Goal: Transaction & Acquisition: Purchase product/service

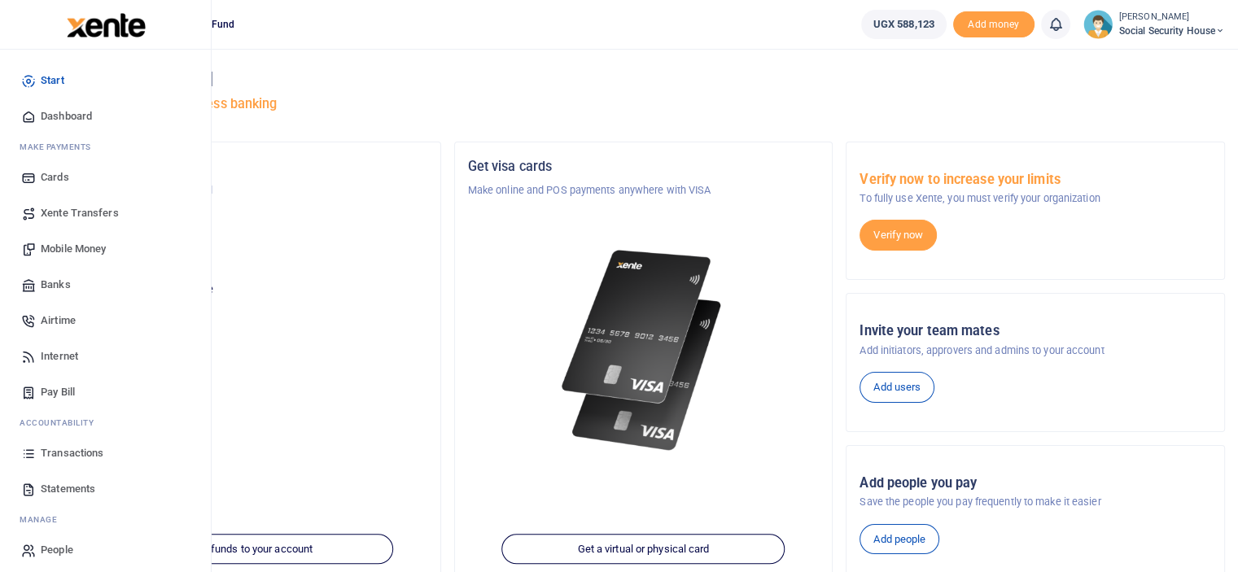
click at [69, 446] on span "Transactions" at bounding box center [72, 453] width 63 height 16
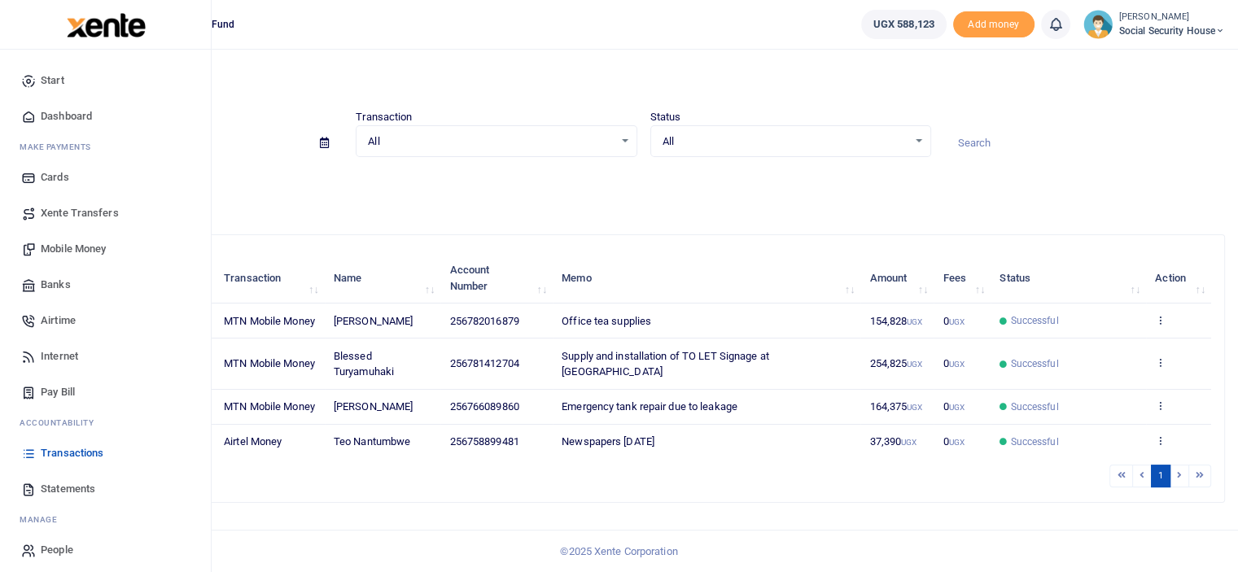
click at [59, 246] on span "Mobile Money" at bounding box center [73, 249] width 65 height 16
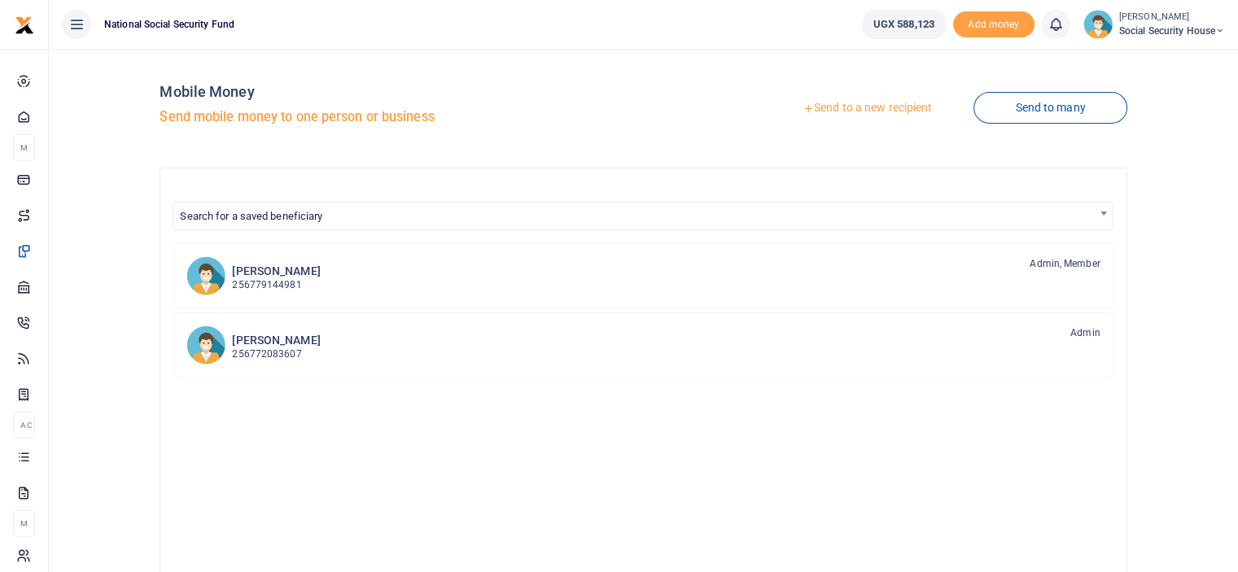
click at [885, 113] on link "Send to a new recipient" at bounding box center [867, 108] width 212 height 29
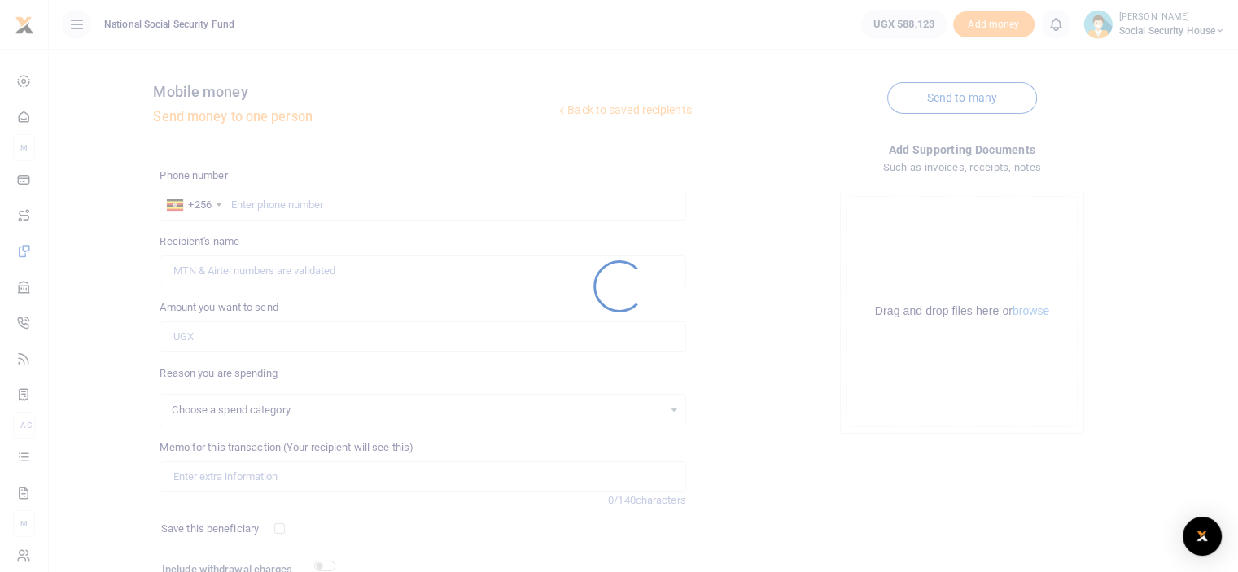
select select
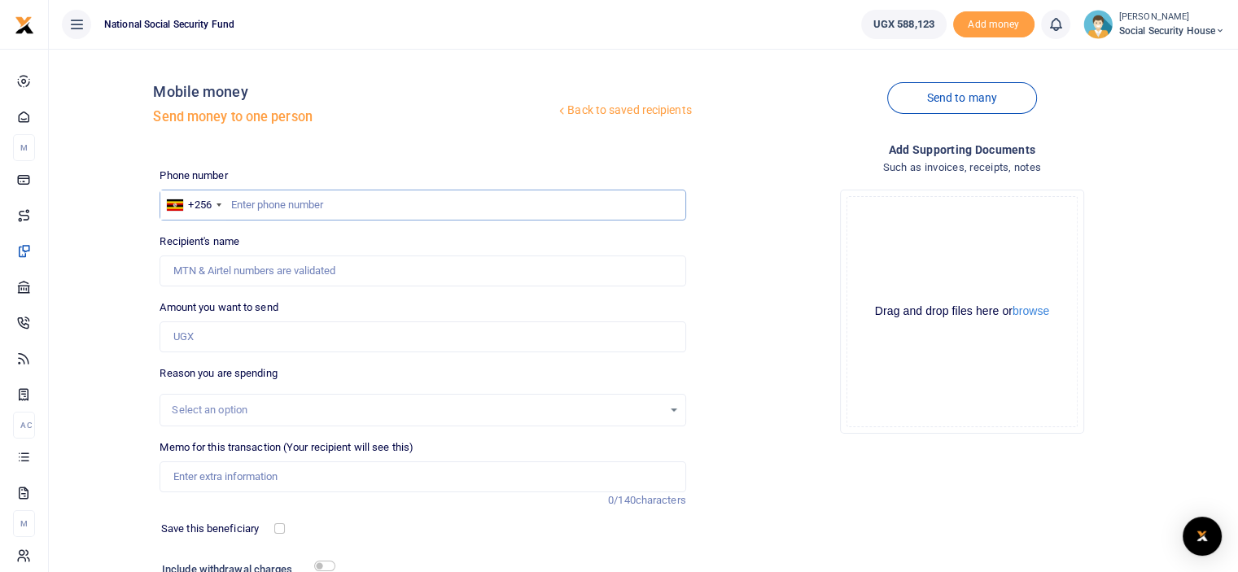
click at [344, 205] on input "text" at bounding box center [422, 205] width 526 height 31
type input "782489569"
type input "Teo Nantumbwe"
type input "782489569"
click at [288, 347] on input "Amount you want to send" at bounding box center [422, 336] width 526 height 31
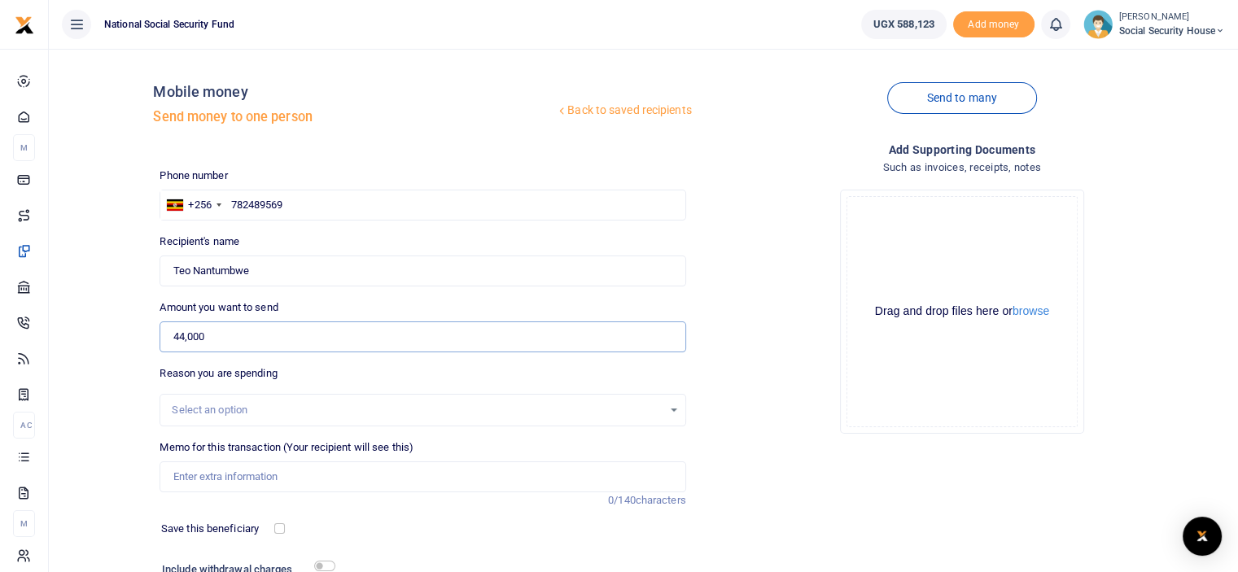
type input "44,000"
click at [274, 471] on input "Memo for this transaction (Your recipient will see this)" at bounding box center [422, 476] width 526 height 31
click at [255, 476] on input "Newspapers July 2025" at bounding box center [422, 476] width 526 height 31
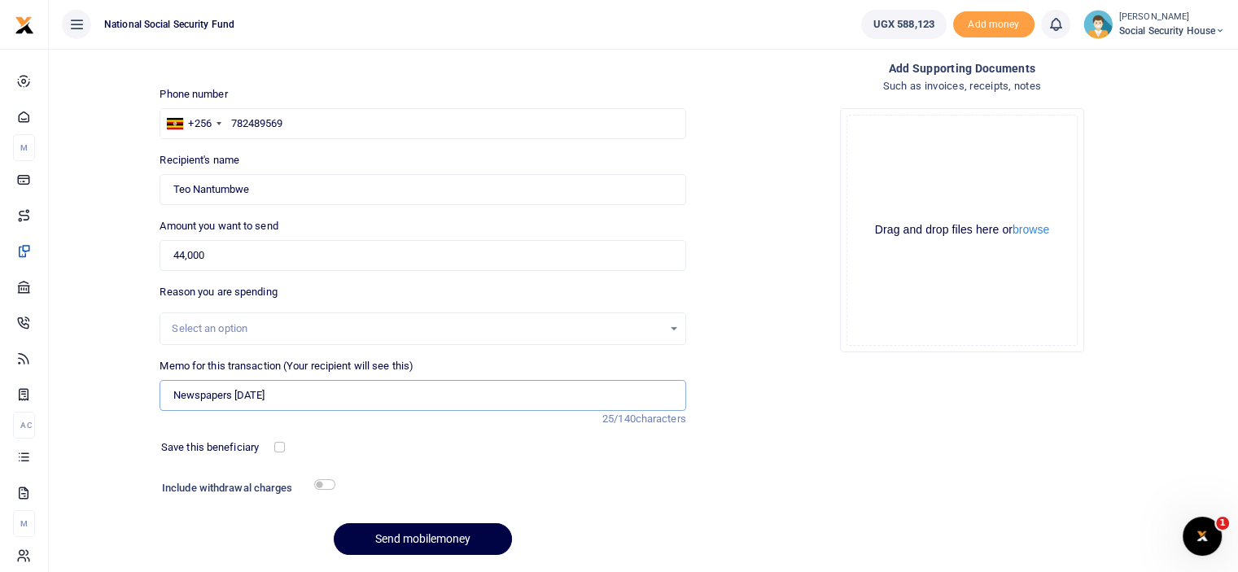
scroll to position [132, 0]
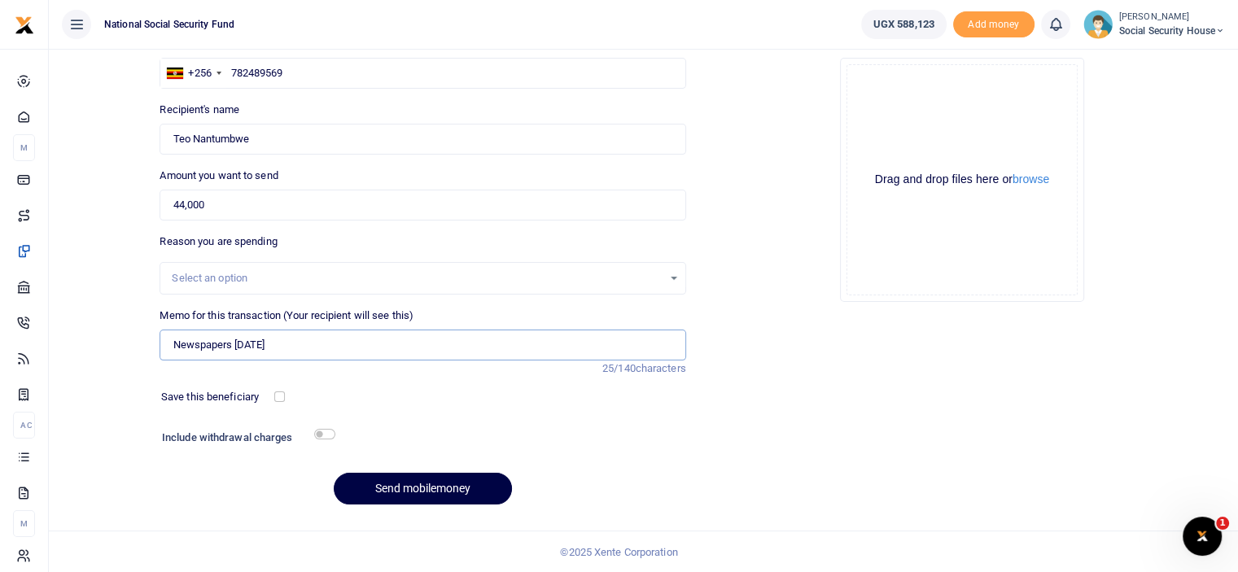
type input "Newspapers [DATE]"
click at [282, 393] on input "checkbox" at bounding box center [279, 396] width 11 height 11
checkbox input "true"
click at [325, 438] on input "checkbox" at bounding box center [324, 434] width 21 height 11
checkbox input "true"
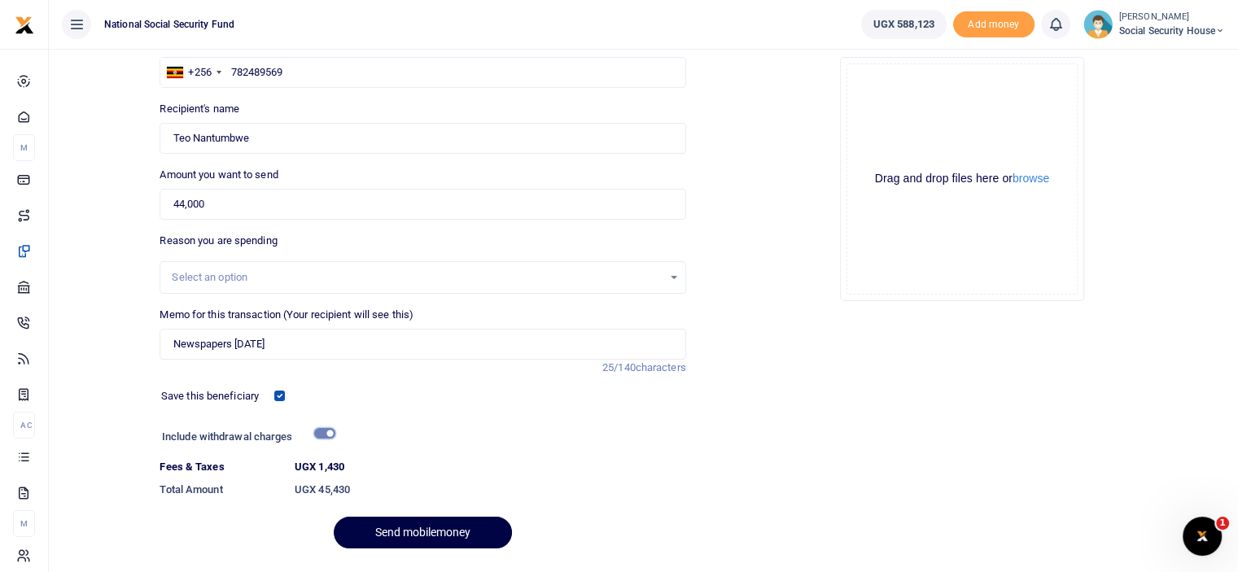
scroll to position [177, 0]
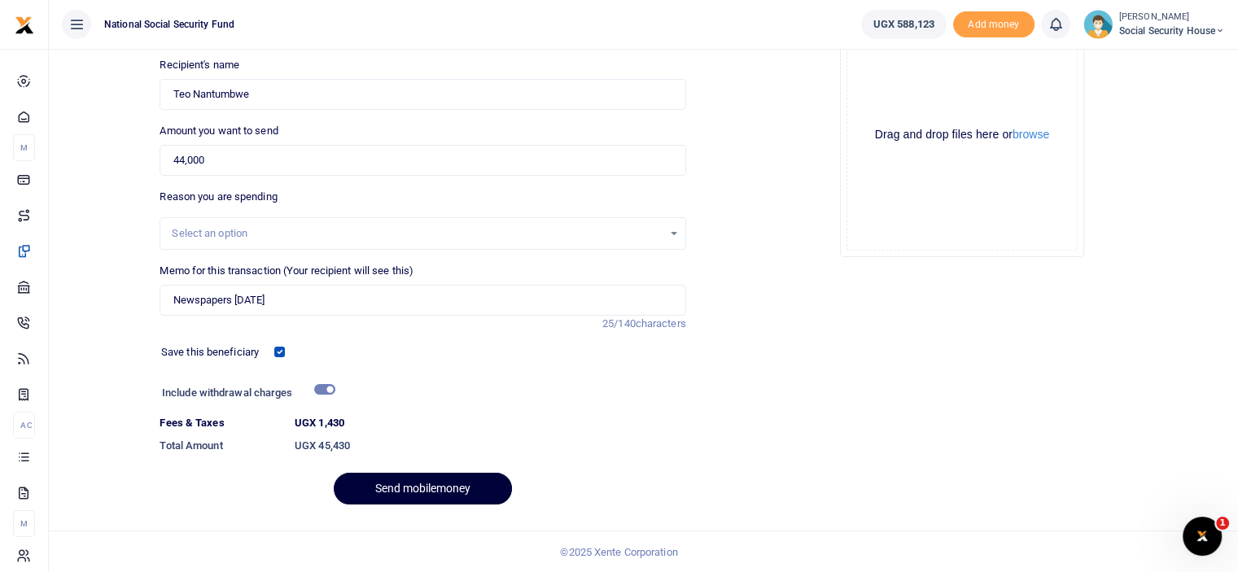
click at [395, 483] on button "Send mobilemoney" at bounding box center [423, 489] width 178 height 32
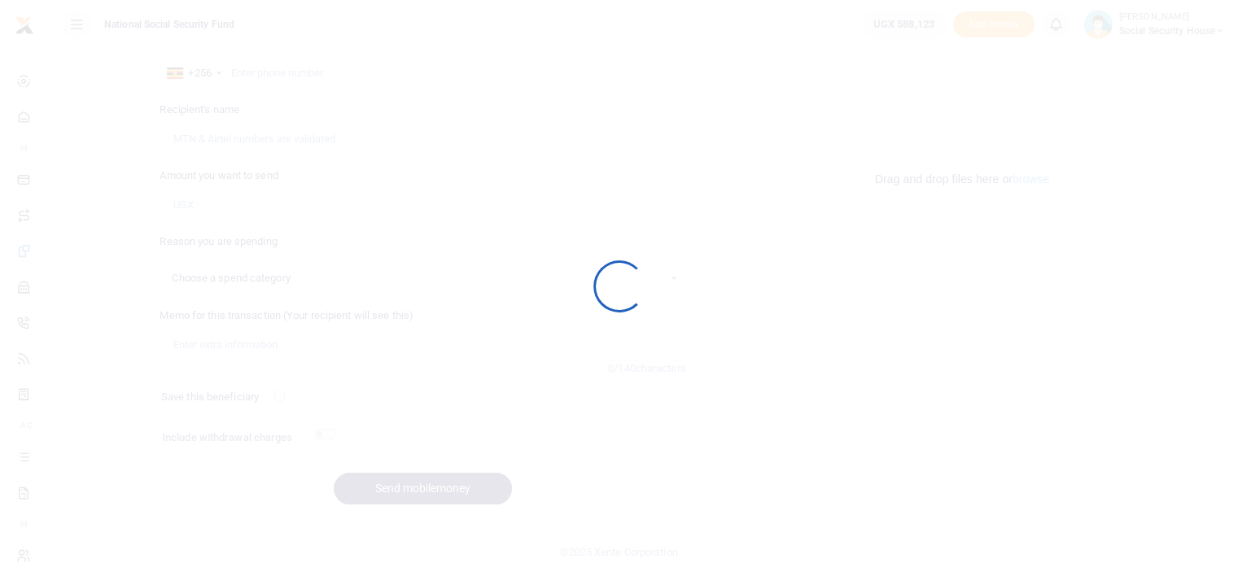
select select
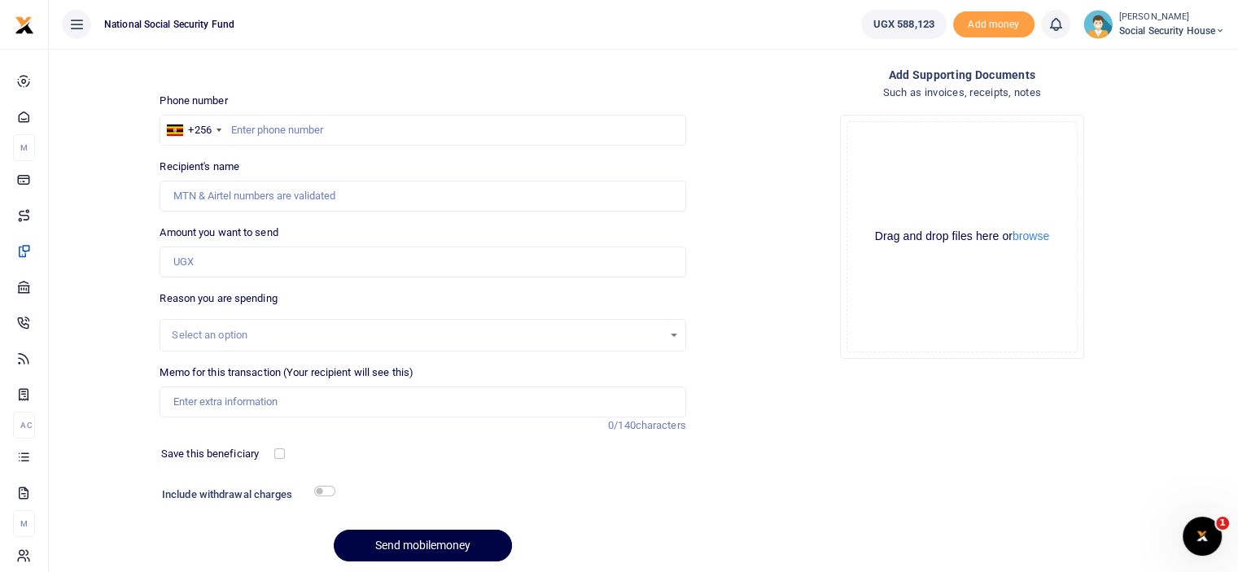
scroll to position [50, 0]
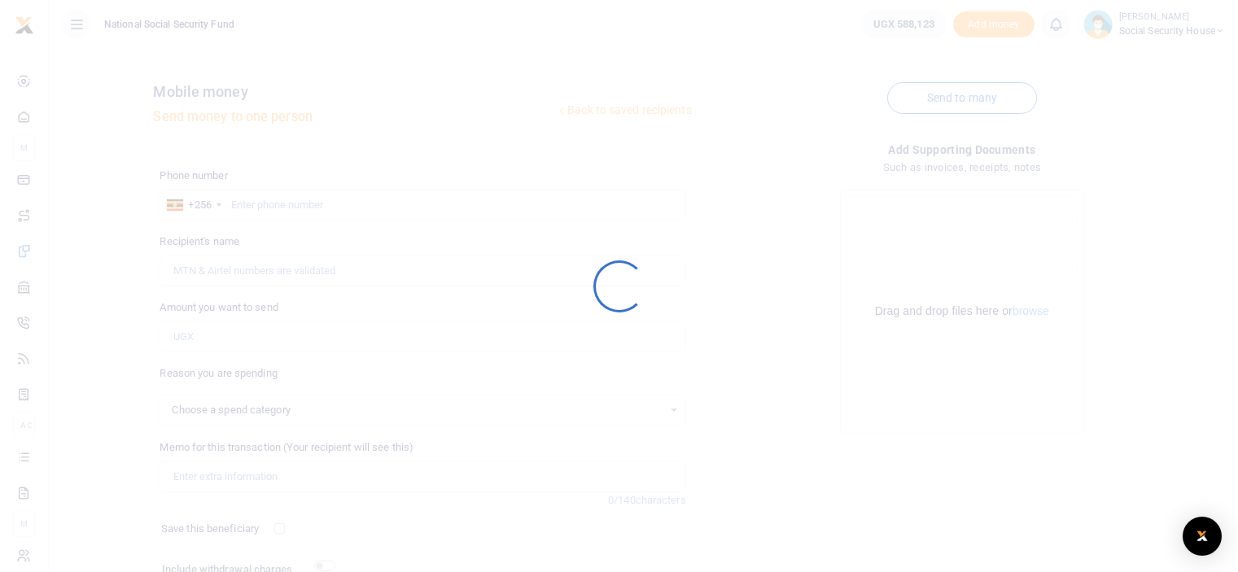
scroll to position [50, 0]
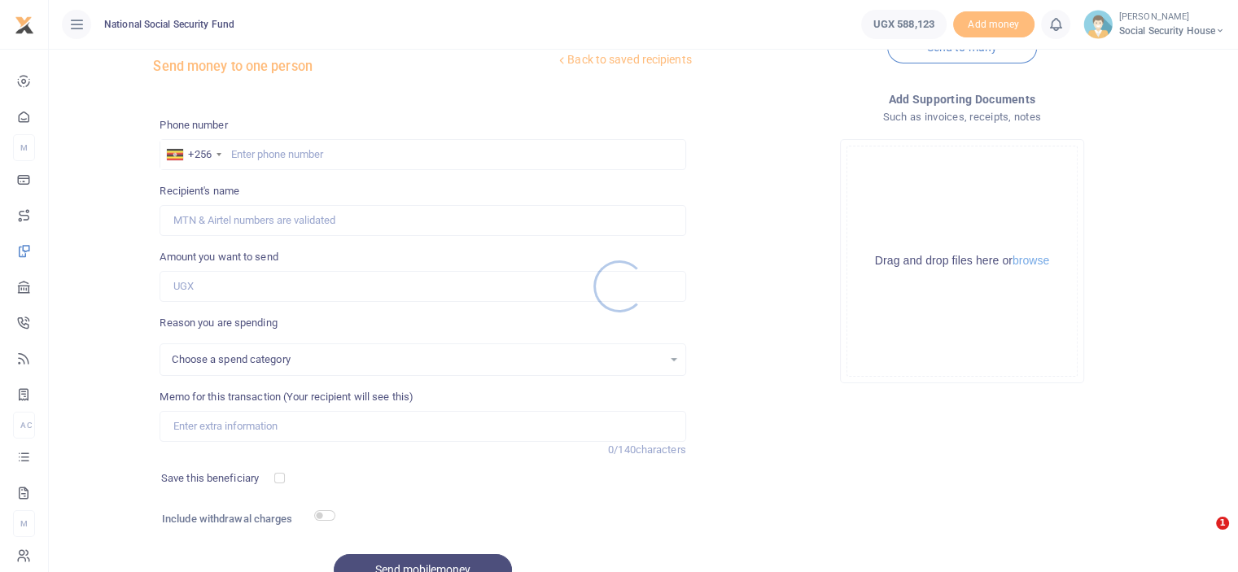
select select
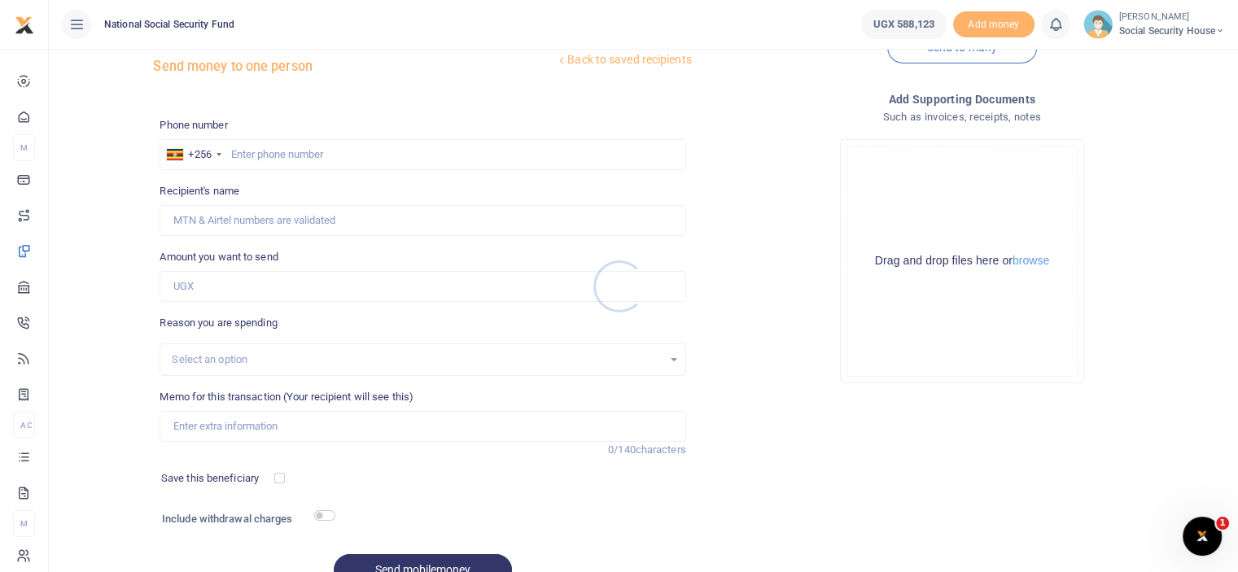
scroll to position [0, 0]
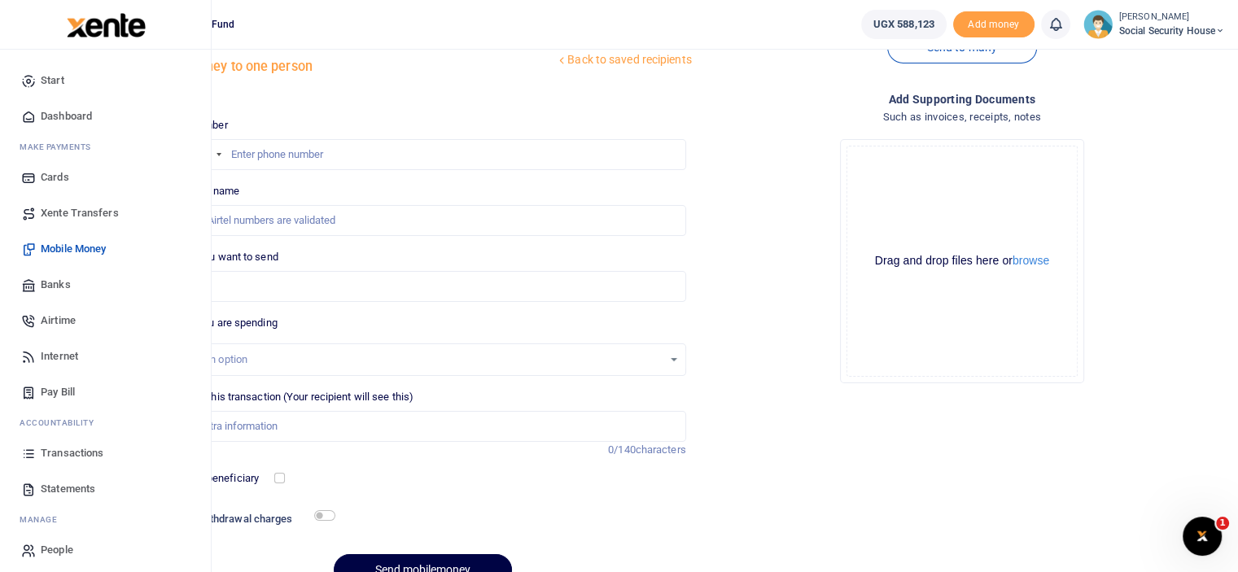
click at [38, 448] on link "Transactions" at bounding box center [105, 453] width 185 height 36
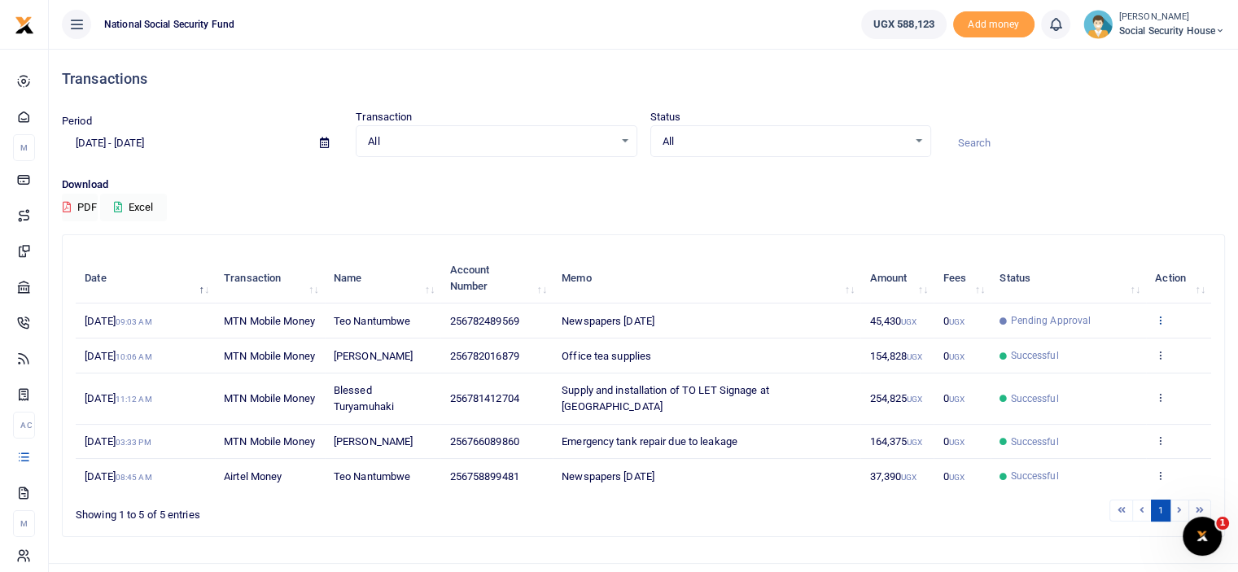
click at [1156, 326] on icon at bounding box center [1160, 319] width 11 height 11
click at [1081, 349] on link "View details" at bounding box center [1100, 354] width 129 height 23
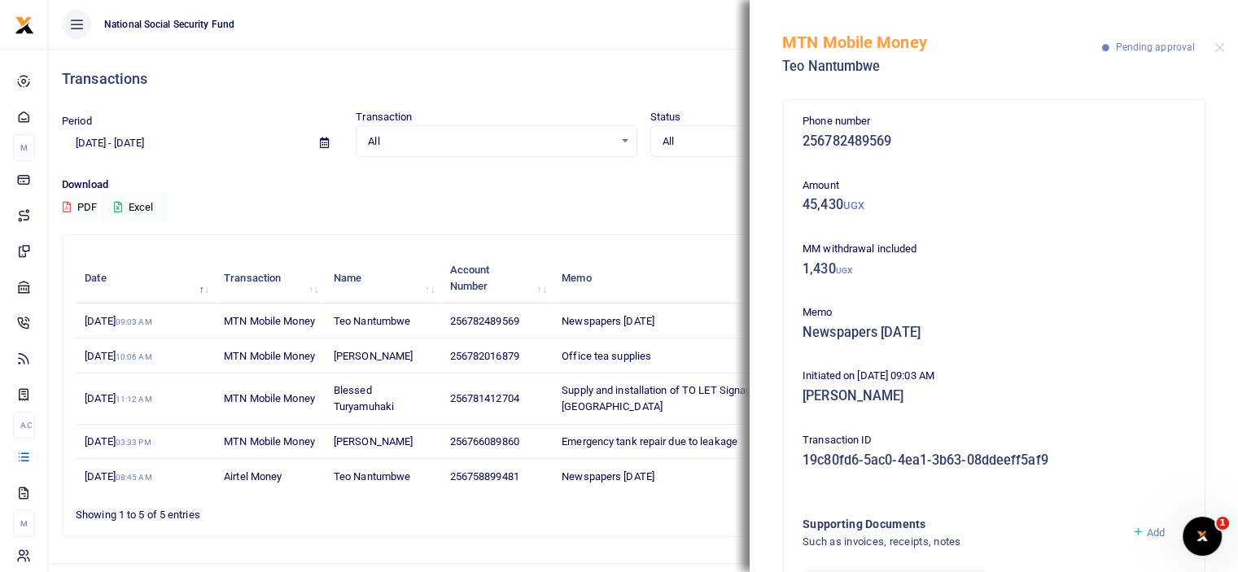
click at [1218, 54] on div "MTN Mobile Money Teo Nantumbwe Pending approval" at bounding box center [993, 45] width 488 height 90
click at [1219, 48] on button "Close" at bounding box center [1219, 47] width 11 height 11
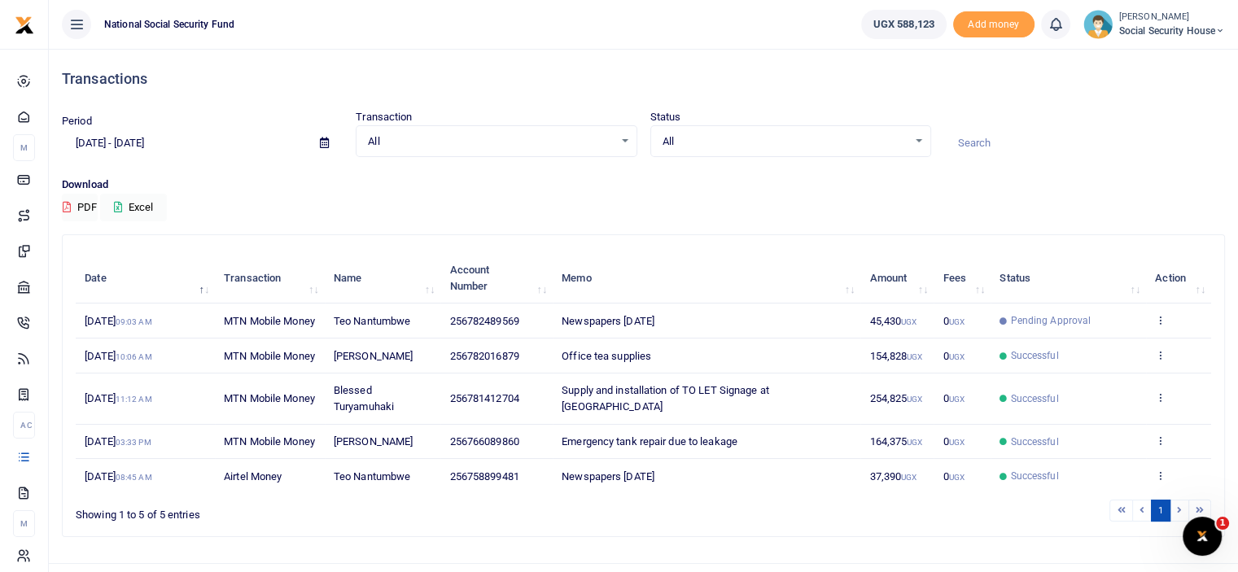
click at [1136, 25] on span "Social Security House" at bounding box center [1172, 31] width 106 height 15
click at [1131, 117] on link "Logout" at bounding box center [1163, 118] width 129 height 23
